Goal: Check status

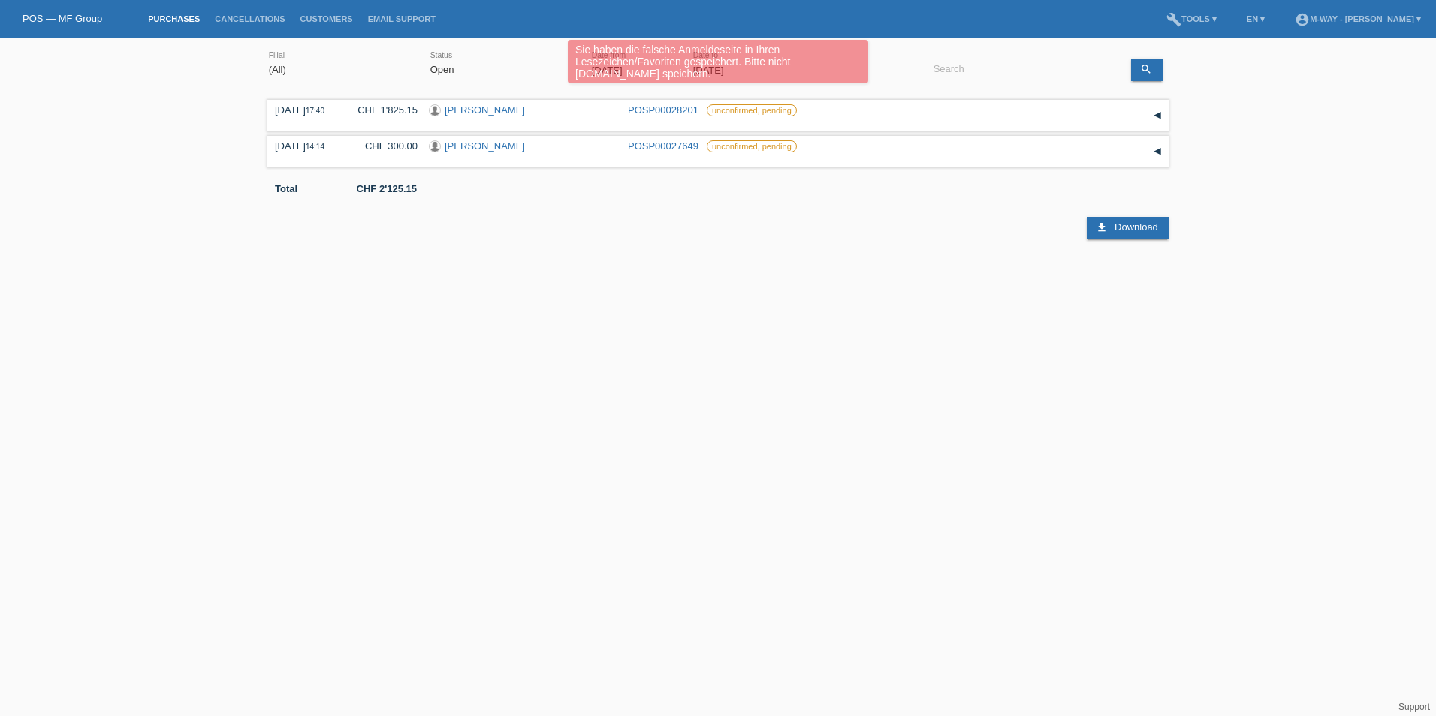
click at [496, 69] on div "Sie haben die falsche Anmeldeseite in Ihren Lesezeichen/Favoriten gespeichert. …" at bounding box center [717, 63] width 861 height 47
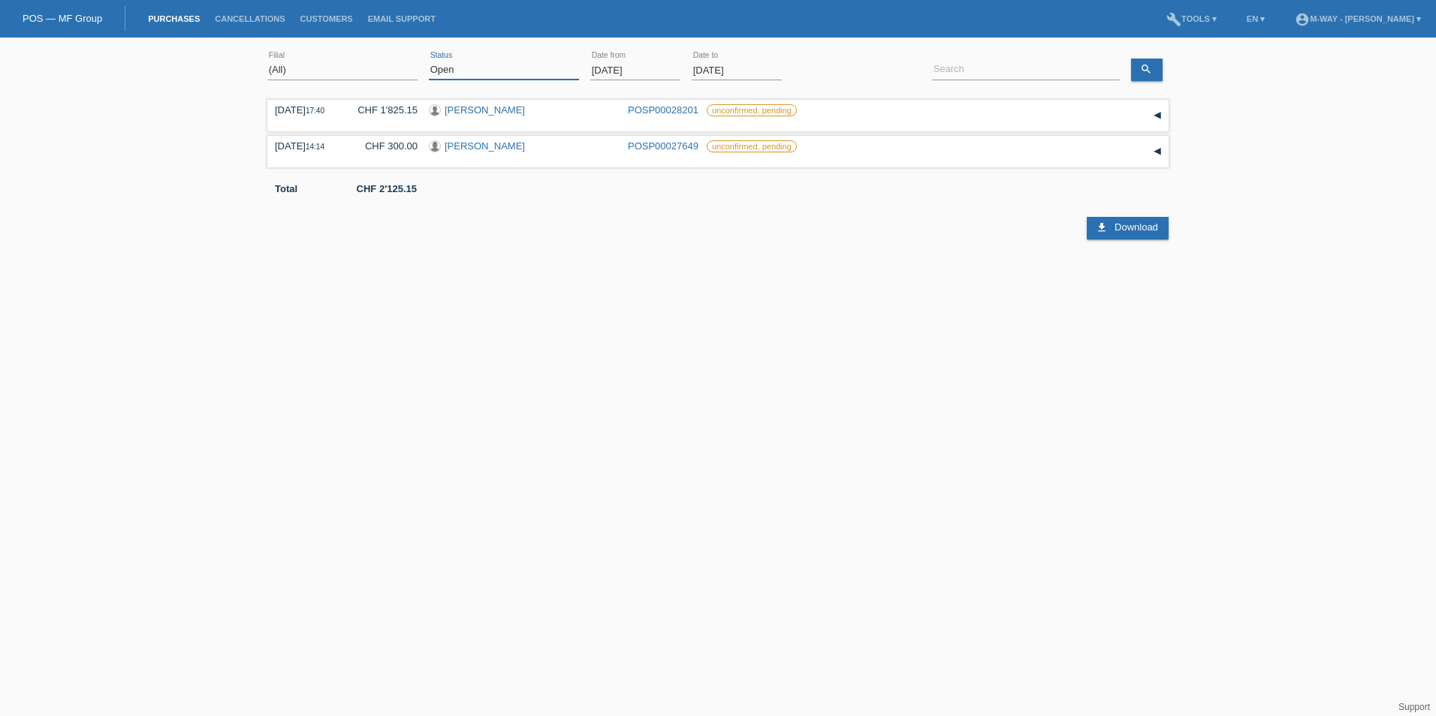
click at [572, 71] on select "(All) New Open Returned Stepped back / Cancelled Completed" at bounding box center [504, 70] width 150 height 18
select select "ALL"
click at [429, 61] on select "(All) New Open Returned Stepped back / Cancelled Completed" at bounding box center [504, 70] width 150 height 18
click at [818, 71] on link "apply" at bounding box center [814, 70] width 43 height 22
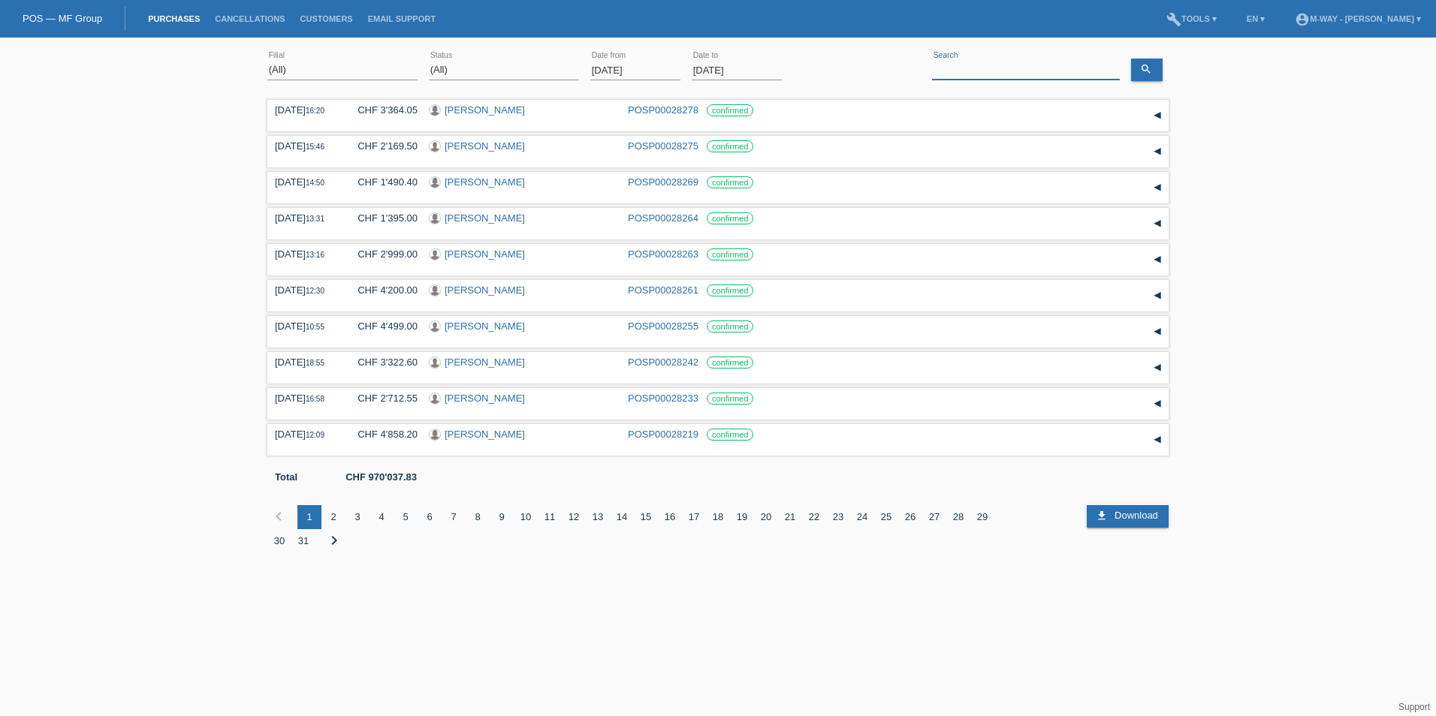
click at [981, 67] on input at bounding box center [1026, 70] width 188 height 19
type input "hofestetter"
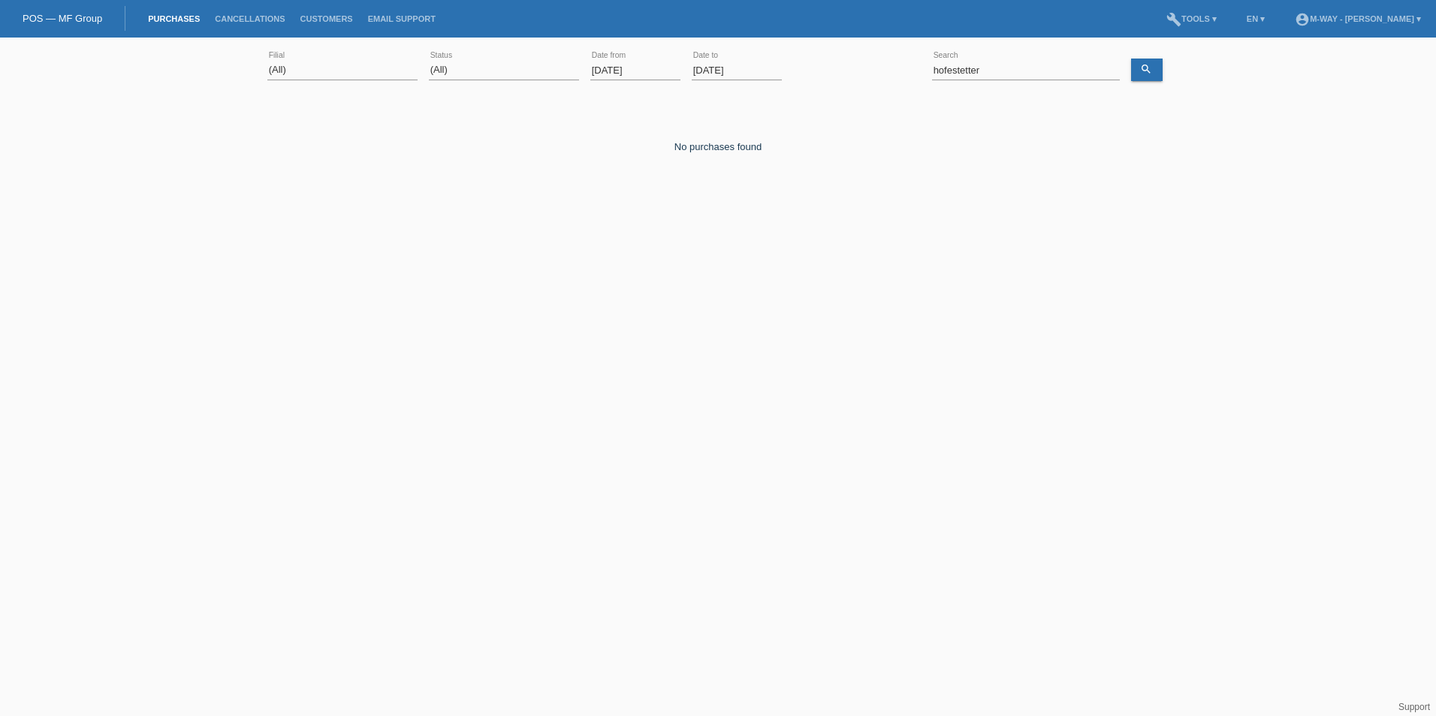
click at [647, 65] on input "[DATE]" at bounding box center [635, 70] width 90 height 19
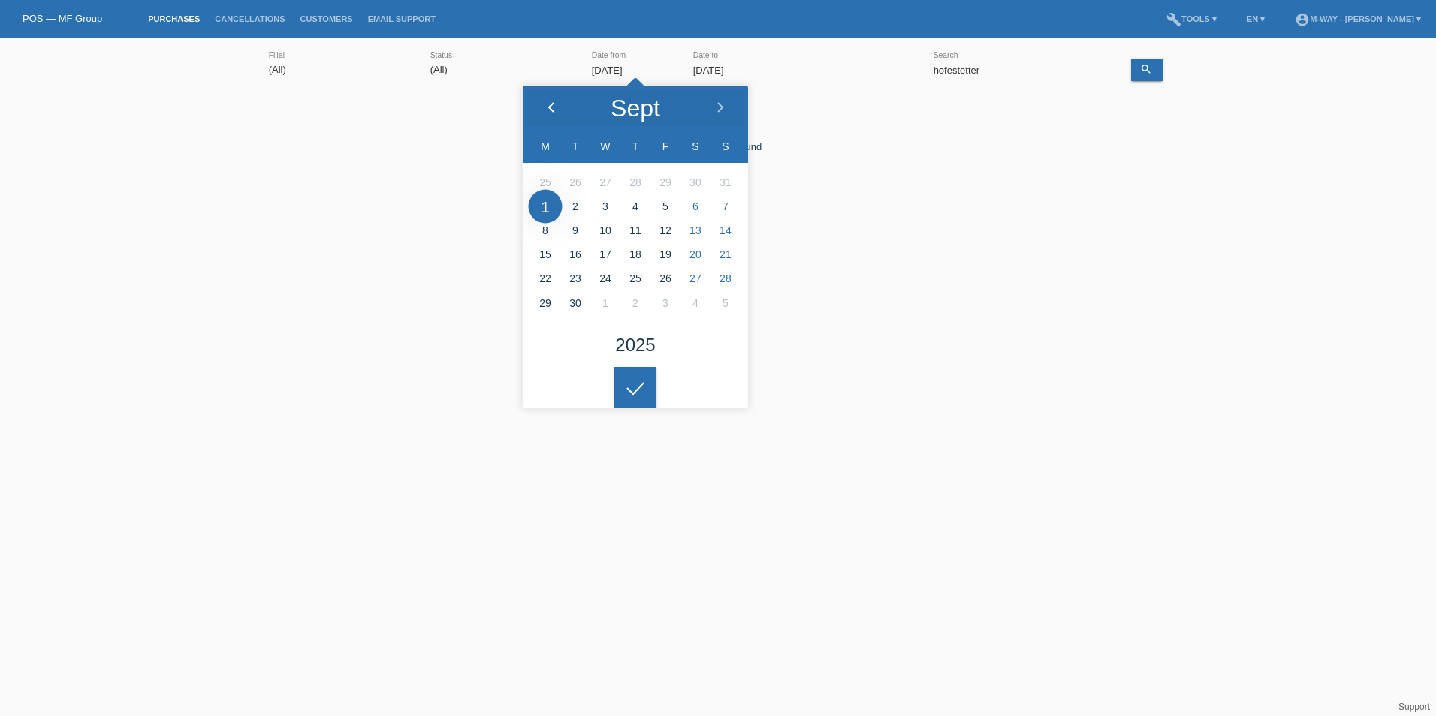
click at [548, 110] on icon at bounding box center [551, 108] width 12 height 12
type input "[DATE]"
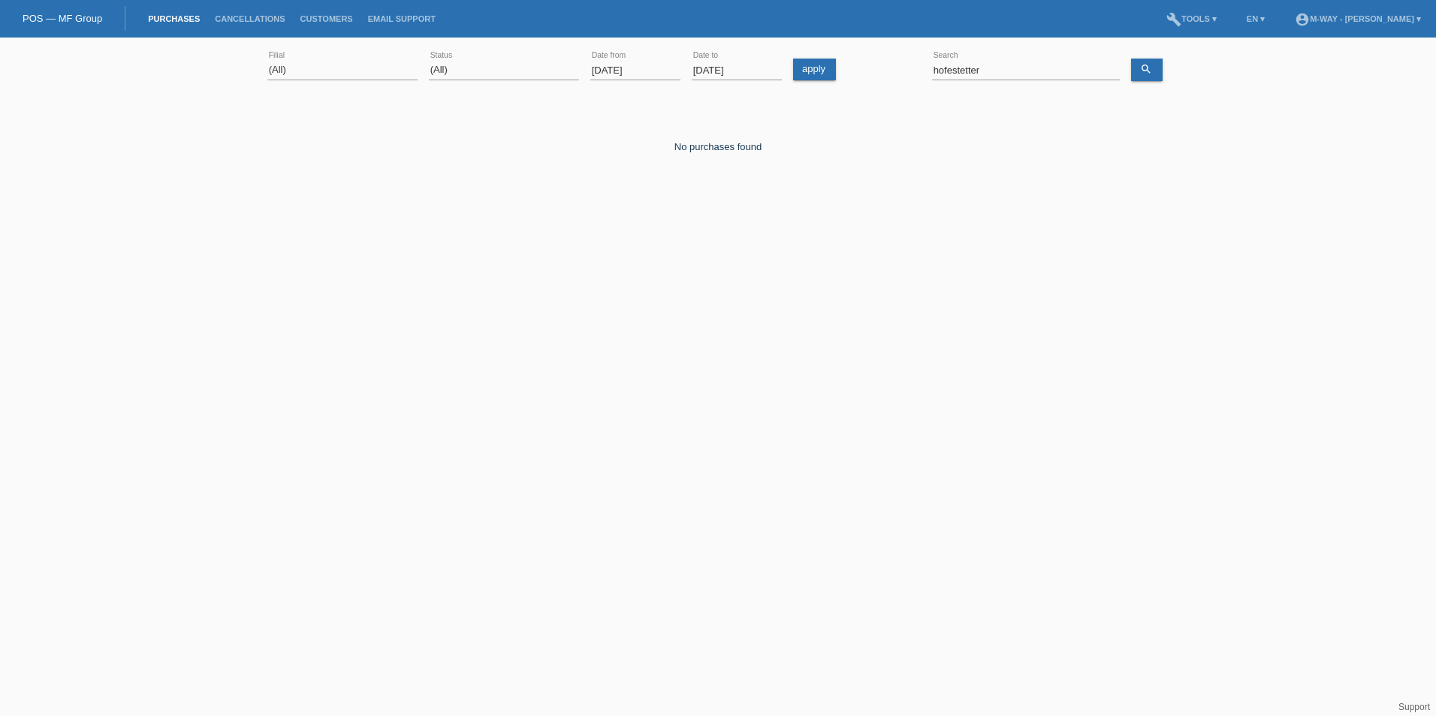
click at [637, 384] on icon at bounding box center [635, 377] width 24 height 14
click at [812, 65] on link "apply" at bounding box center [814, 70] width 43 height 22
click at [952, 72] on input "hofestetter" at bounding box center [1026, 70] width 188 height 19
type input "[PERSON_NAME]"
click at [1147, 71] on icon "search" at bounding box center [1146, 69] width 12 height 12
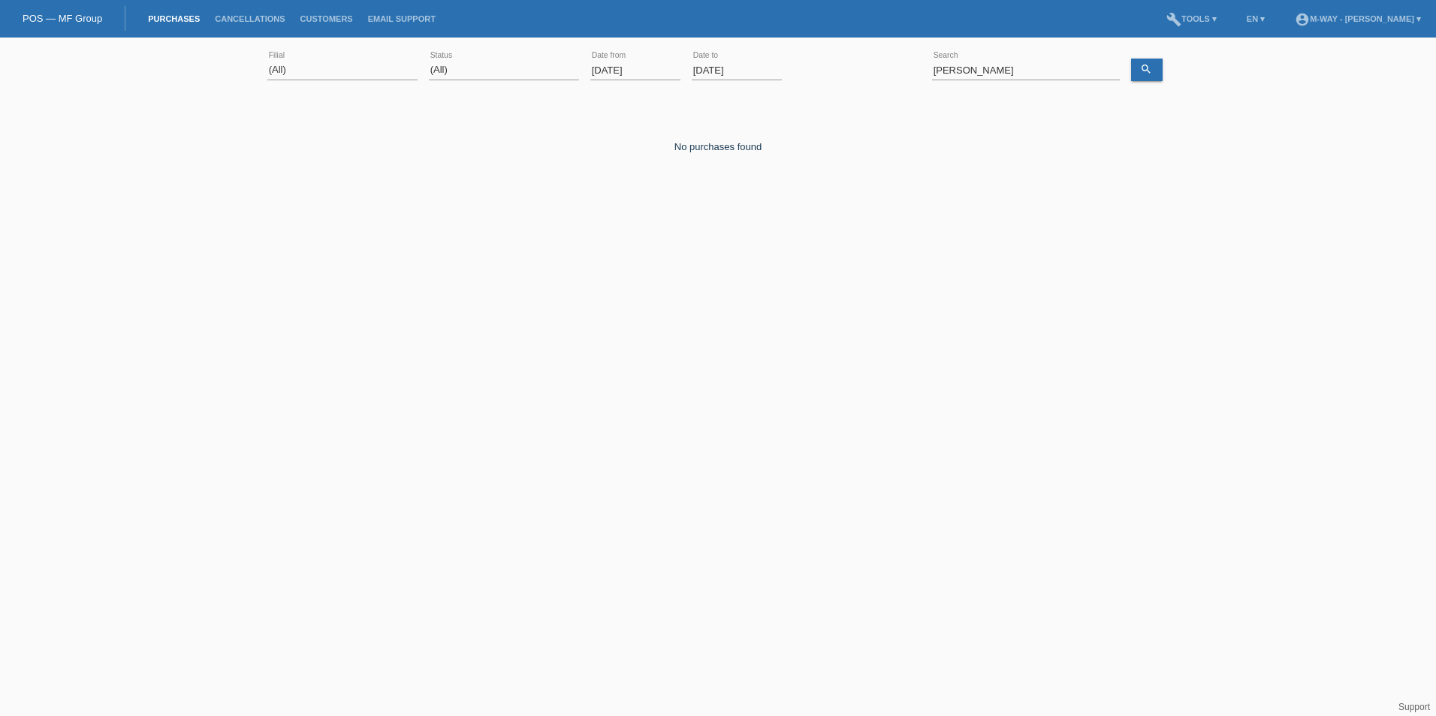
click at [1303, 225] on div "(All) [PERSON_NAME] Passion Vélo SàRL [GEOGRAPHIC_DATA] [GEOGRAPHIC_DATA] [GEOG…" at bounding box center [718, 145] width 1436 height 201
